Goal: Information Seeking & Learning: Learn about a topic

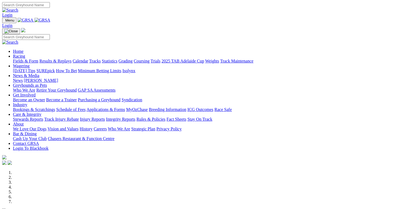
click at [160, 59] on link "Trials" at bounding box center [155, 61] width 10 height 5
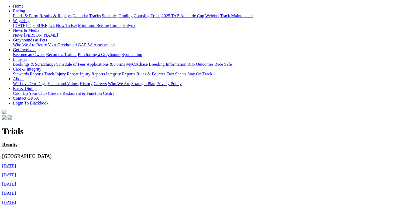
scroll to position [54, 0]
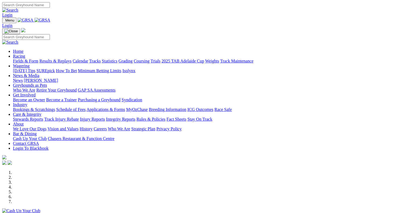
click at [25, 54] on link "Racing" at bounding box center [19, 56] width 12 height 5
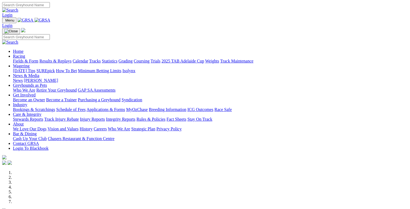
click at [88, 59] on link "Calendar" at bounding box center [81, 61] width 16 height 5
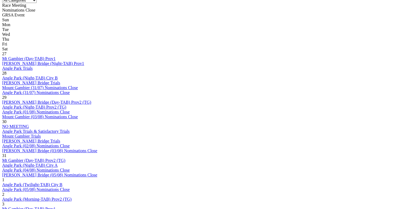
scroll to position [296, 0]
